Goal: Check status: Check status

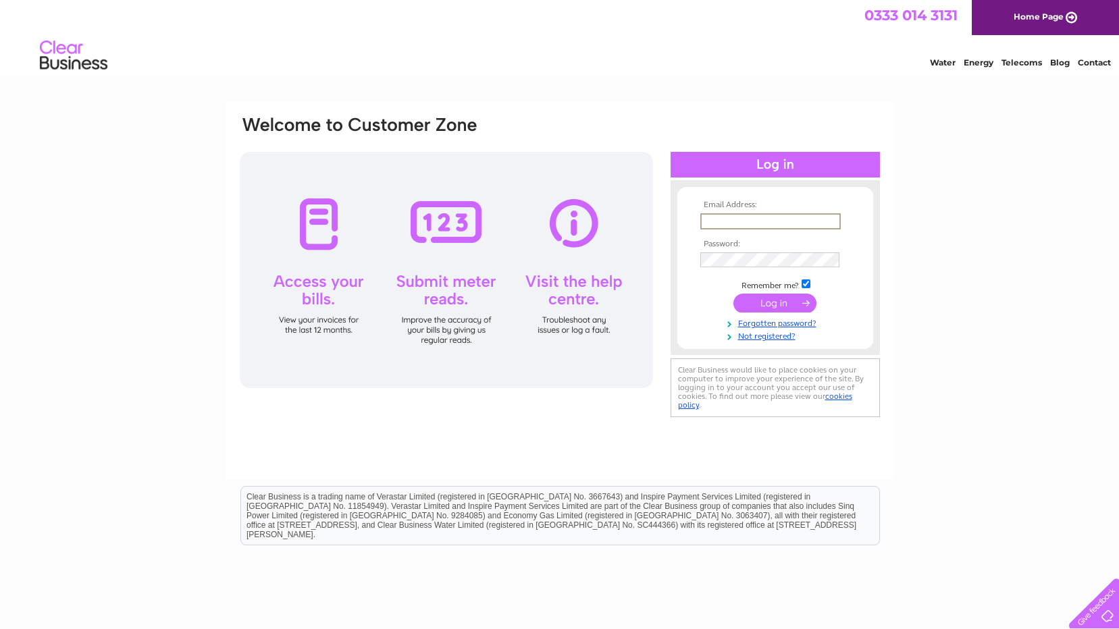
type input "info@washingtonprinting.co.uk"
click at [773, 304] on input "submit" at bounding box center [774, 303] width 83 height 19
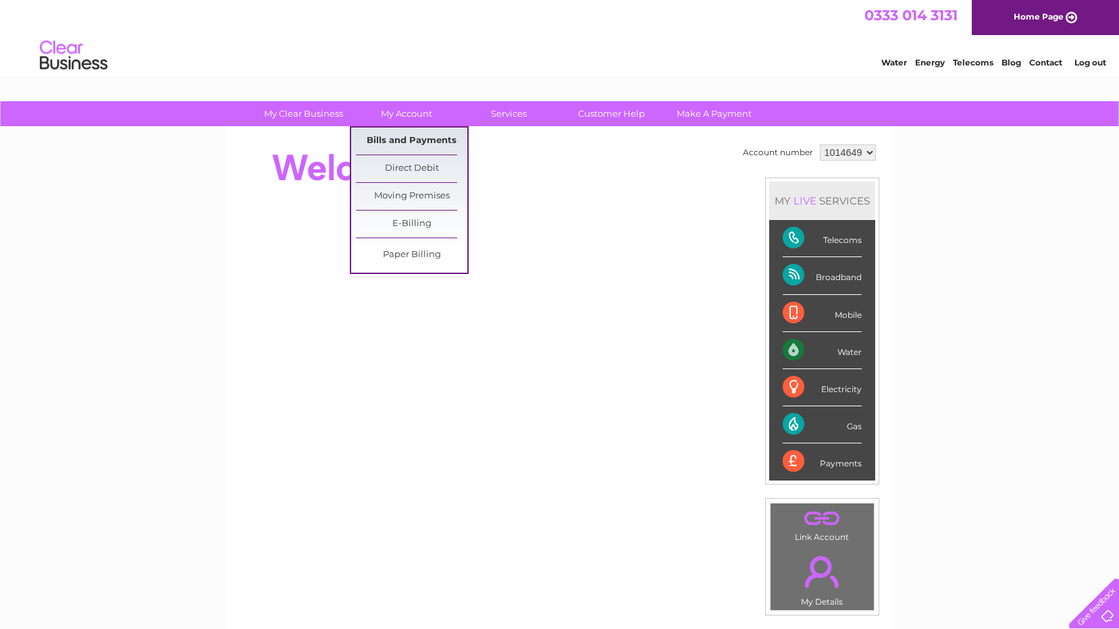
click at [386, 140] on link "Bills and Payments" at bounding box center [411, 141] width 111 height 27
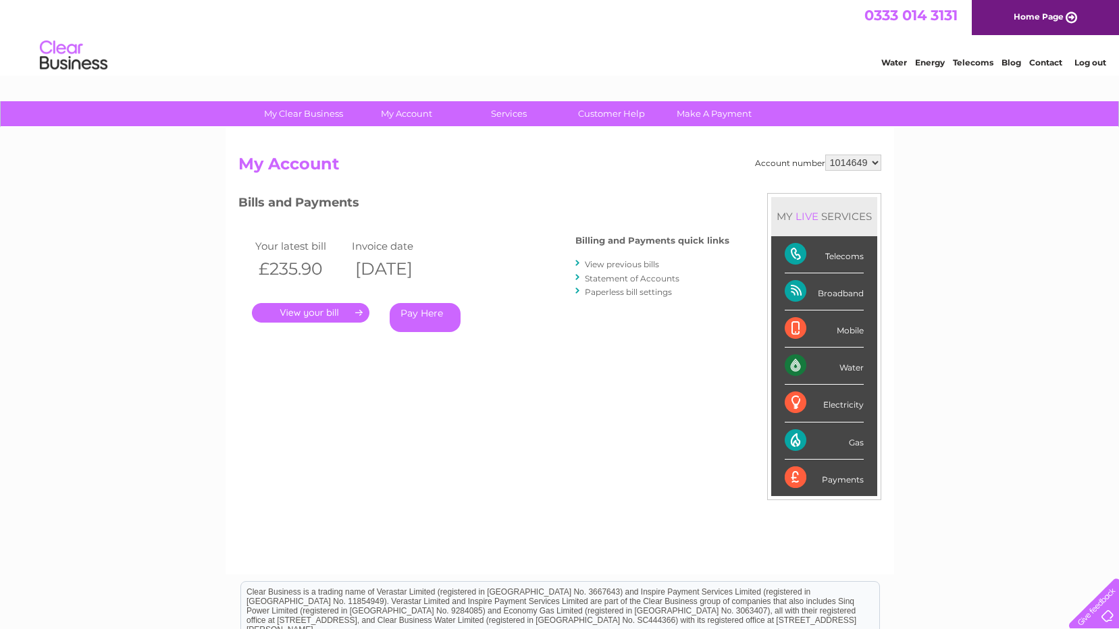
click at [312, 316] on link "." at bounding box center [311, 313] width 118 height 20
